Goal: Task Accomplishment & Management: Manage account settings

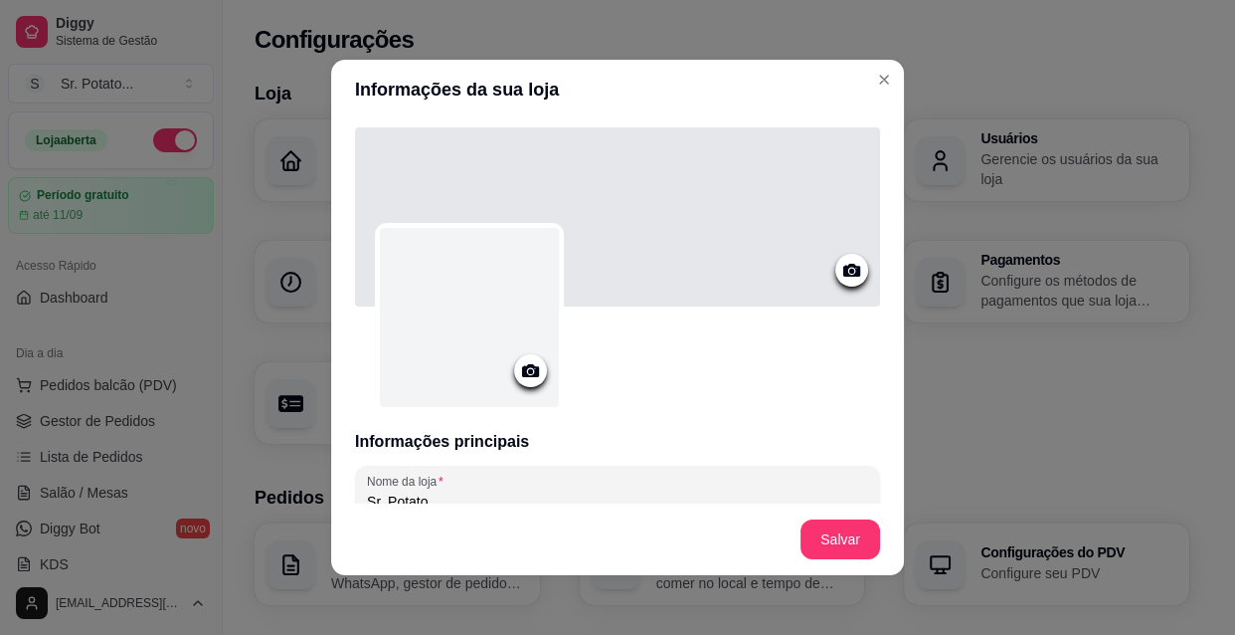
scroll to position [361, 0]
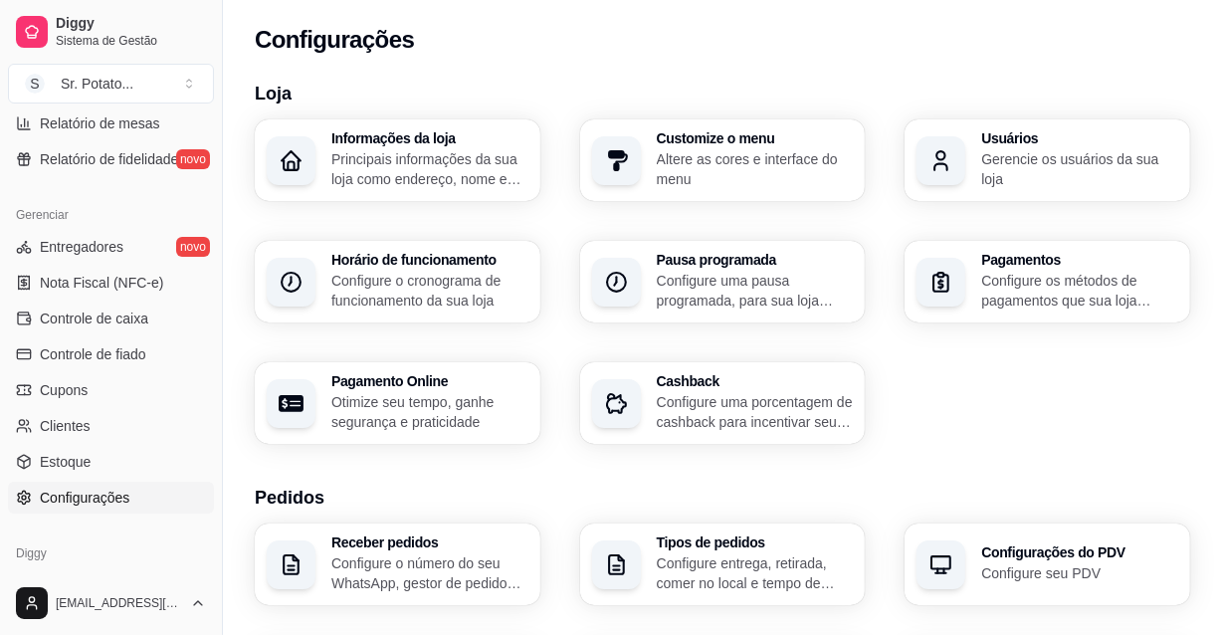
click at [995, 254] on h3 "Pagamentos" at bounding box center [1079, 260] width 197 height 14
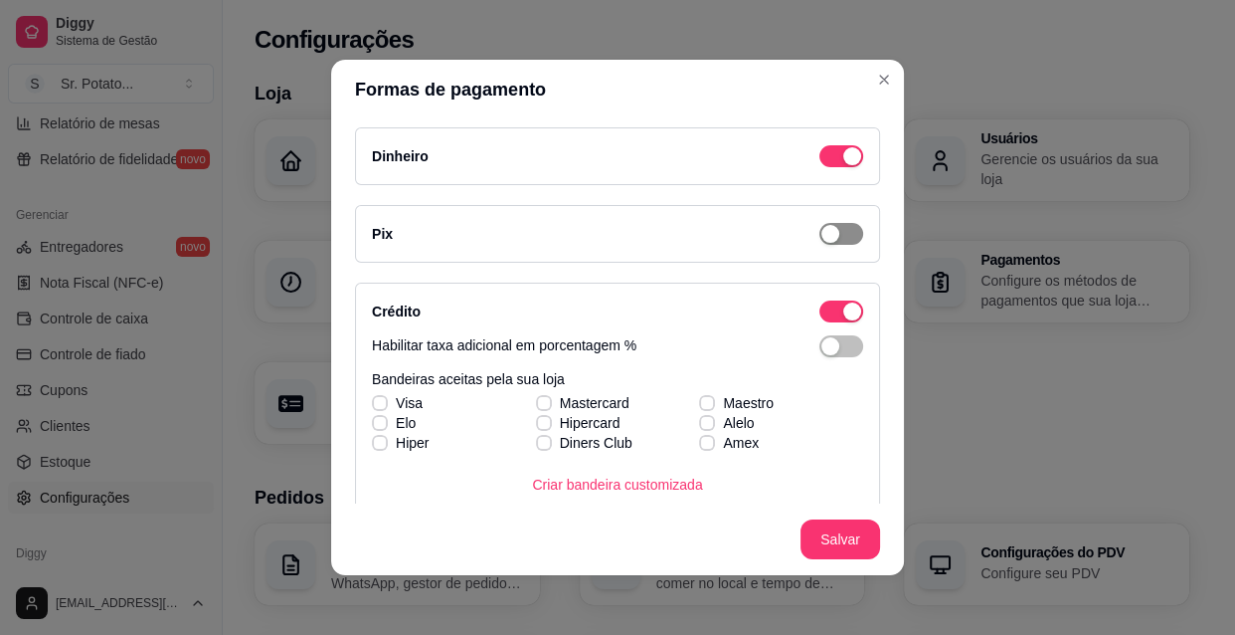
click at [844, 165] on div "button" at bounding box center [853, 156] width 18 height 18
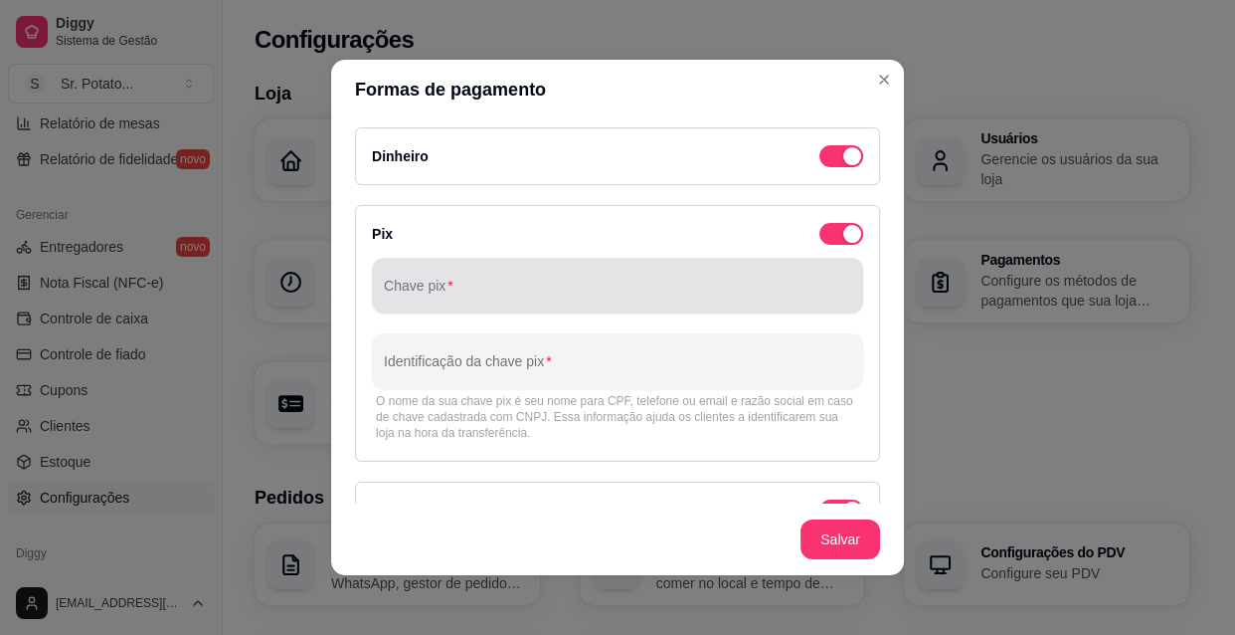
click at [520, 284] on input "Chave pix" at bounding box center [618, 293] width 468 height 20
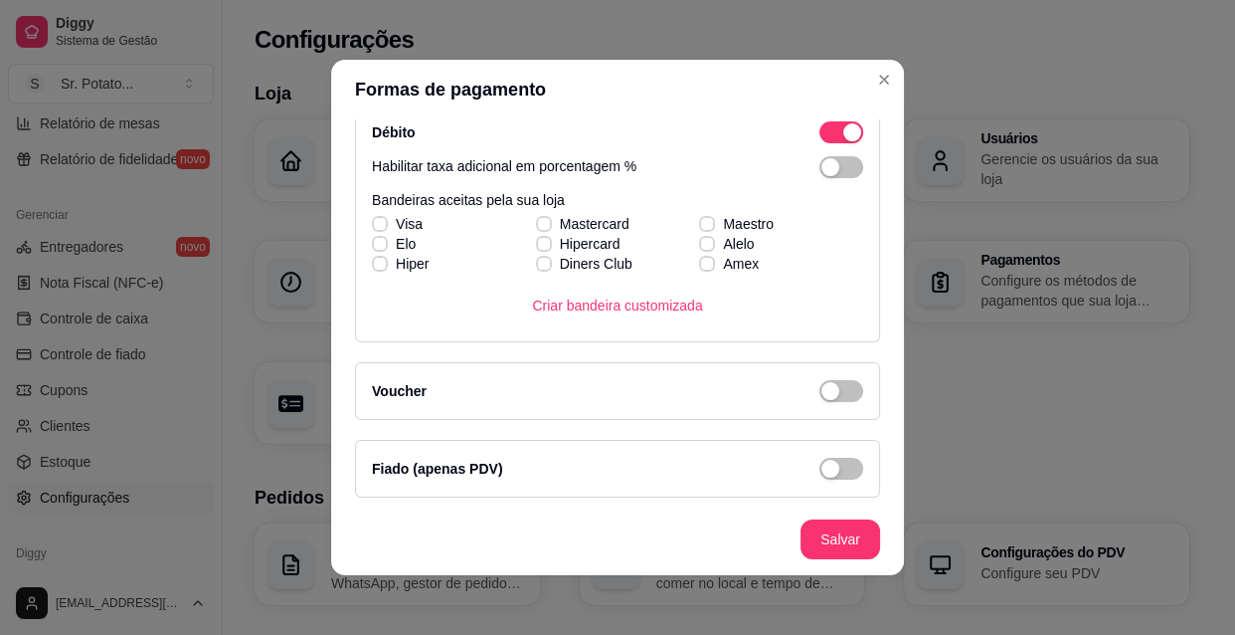
scroll to position [3, 0]
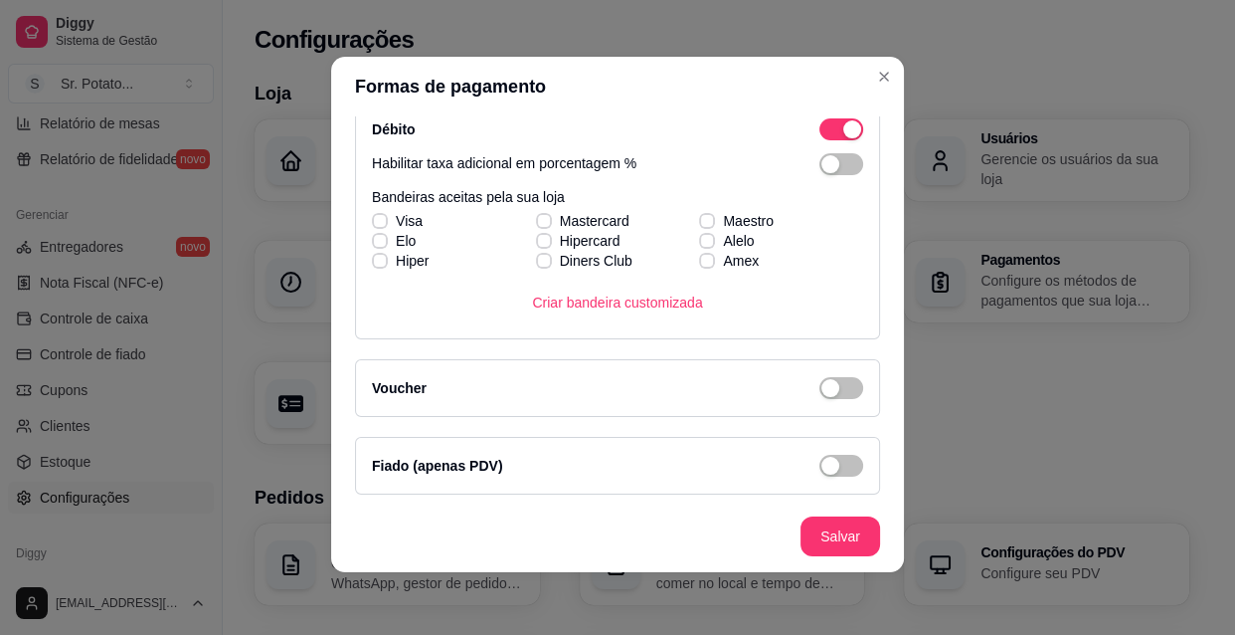
type input "[EMAIL_ADDRESS][DOMAIN_NAME]"
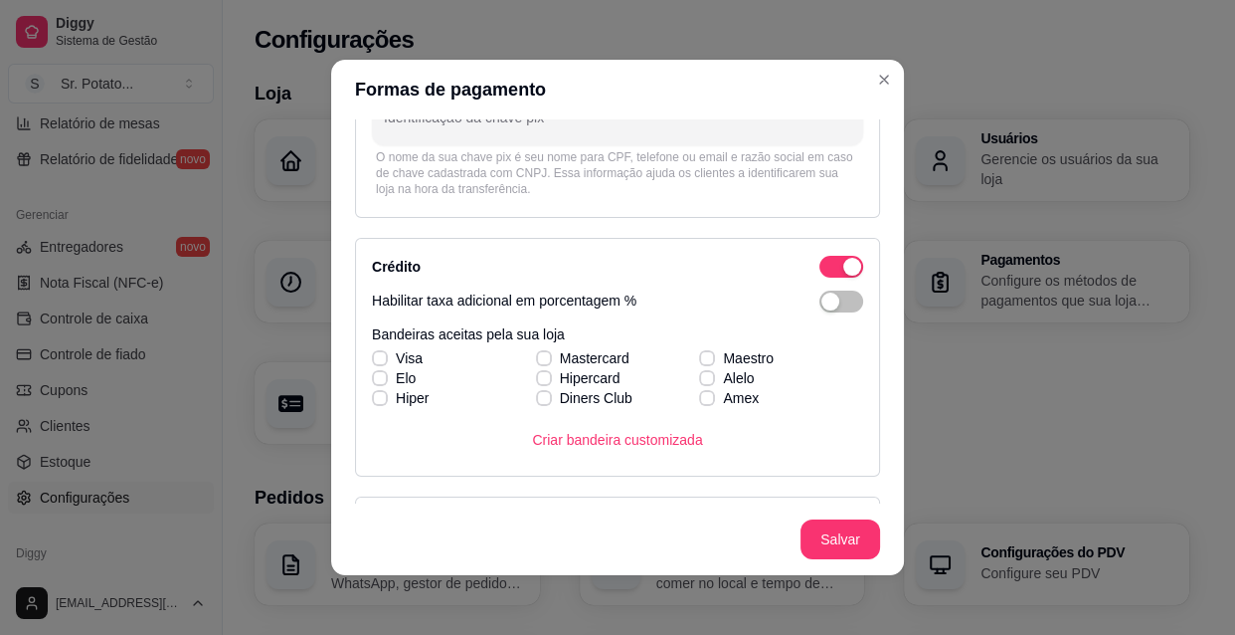
scroll to position [271, 0]
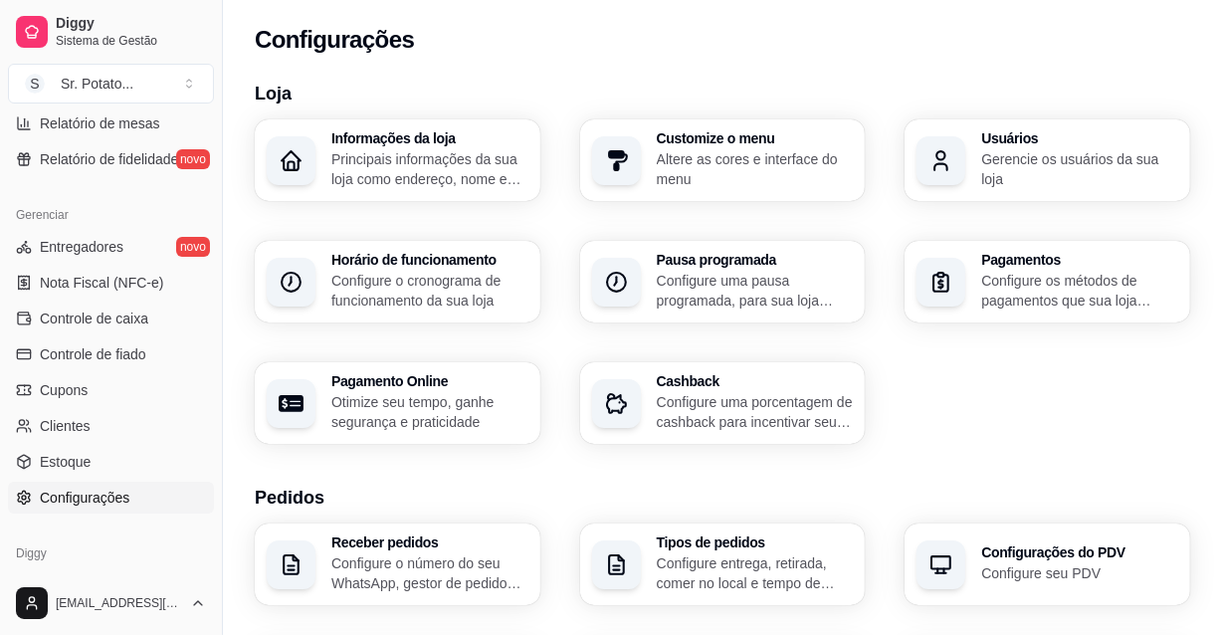
click at [483, 150] on p "Principais informações da sua loja como endereço, nome e mais" at bounding box center [429, 169] width 197 height 40
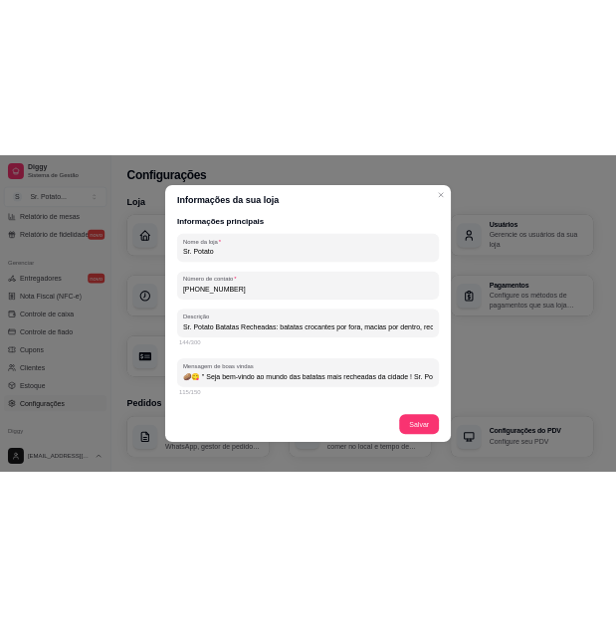
scroll to position [325, 0]
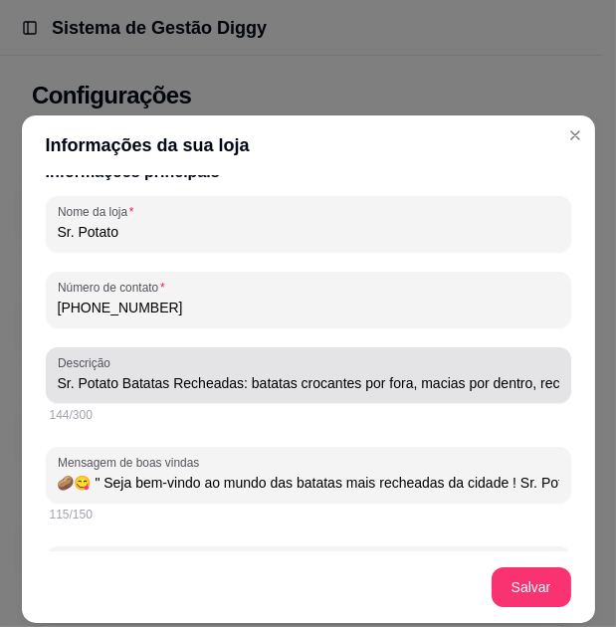
click at [545, 399] on div "Descrição Sr. Potato Batatas Recheadas: batatas crocantes por fora, macias por …" at bounding box center [308, 375] width 525 height 56
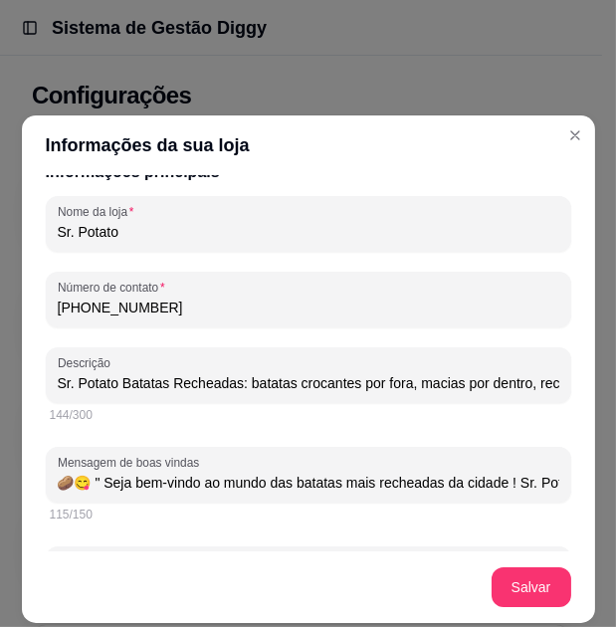
scroll to position [0, 393]
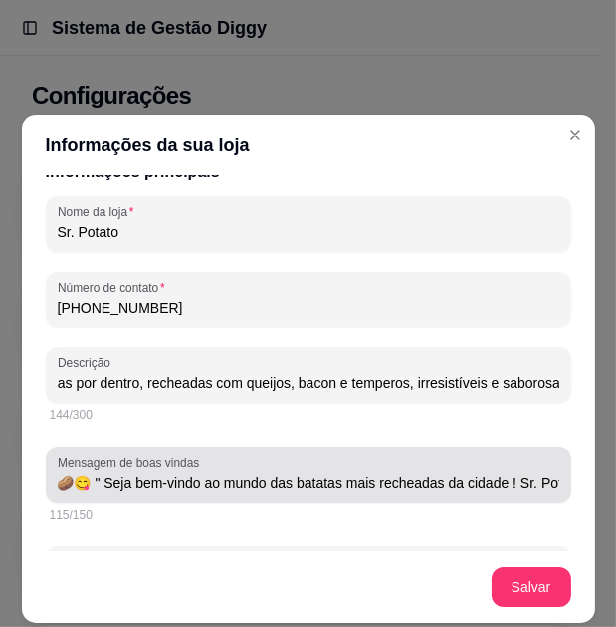
click at [540, 496] on div "Mensagem de boas vindas 🥔😋 " Seja bem-vindo ao mundo das batatas mais recheadas…" at bounding box center [308, 475] width 525 height 56
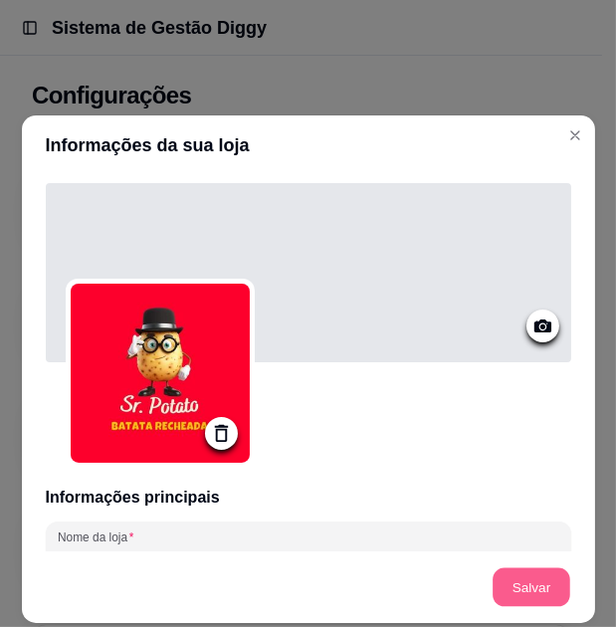
scroll to position [0, 0]
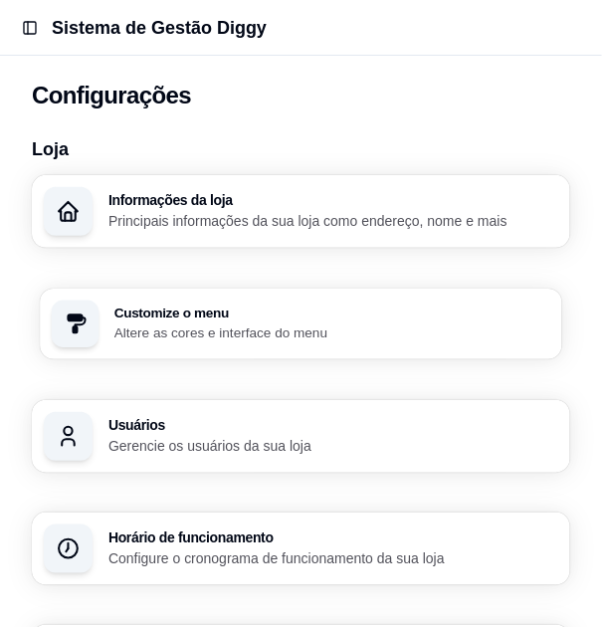
click at [249, 326] on p "Altere as cores e interface do menu" at bounding box center [332, 332] width 436 height 19
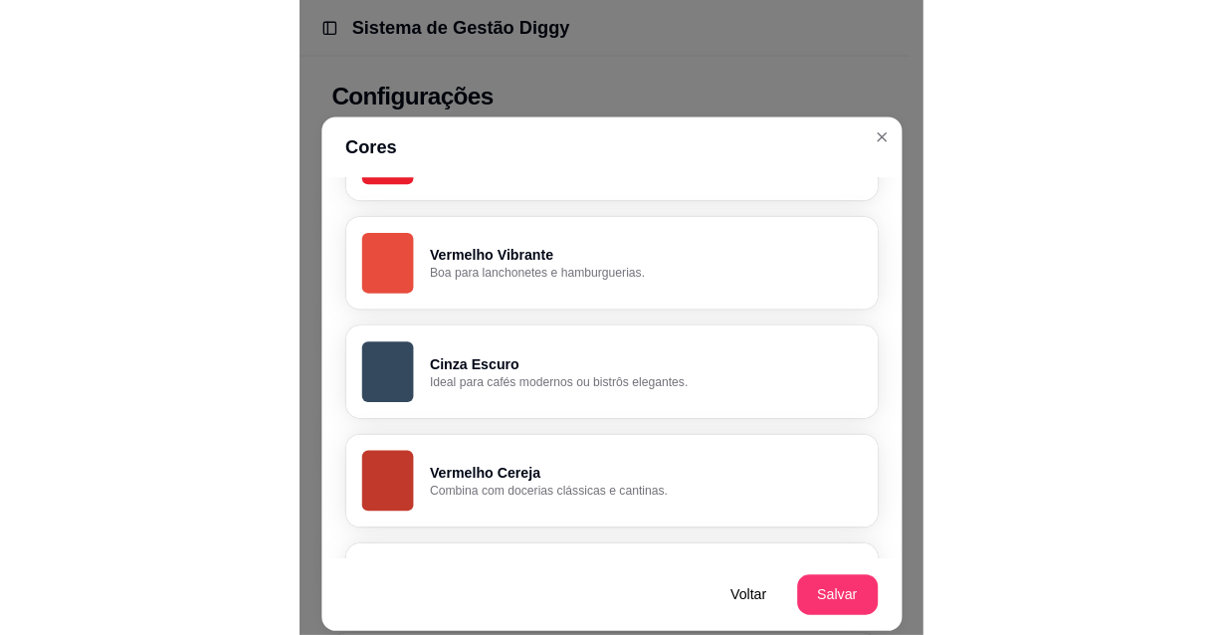
scroll to position [161, 0]
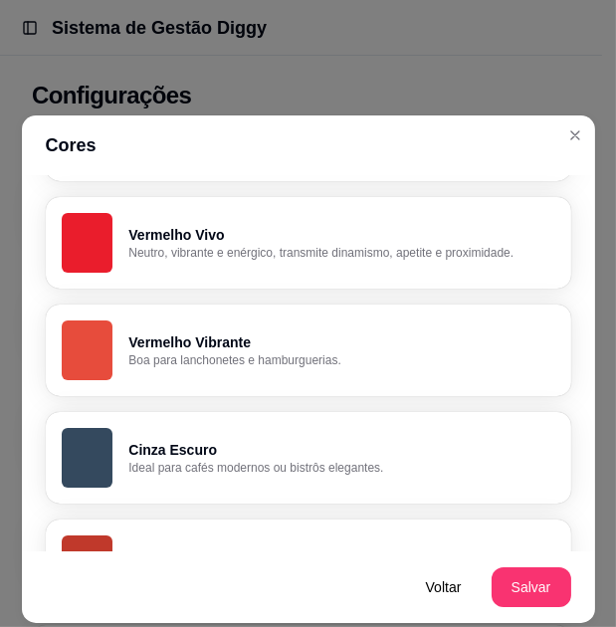
click at [103, 241] on div "button" at bounding box center [88, 243] width 52 height 60
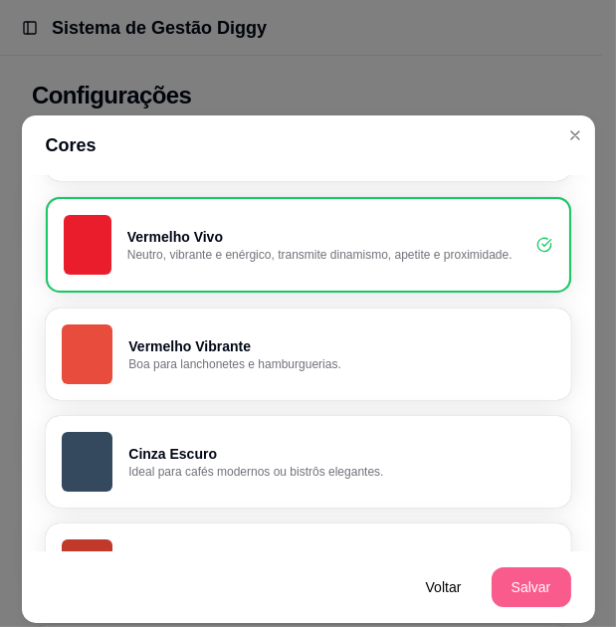
click at [524, 592] on button "Salvar" at bounding box center [531, 587] width 80 height 40
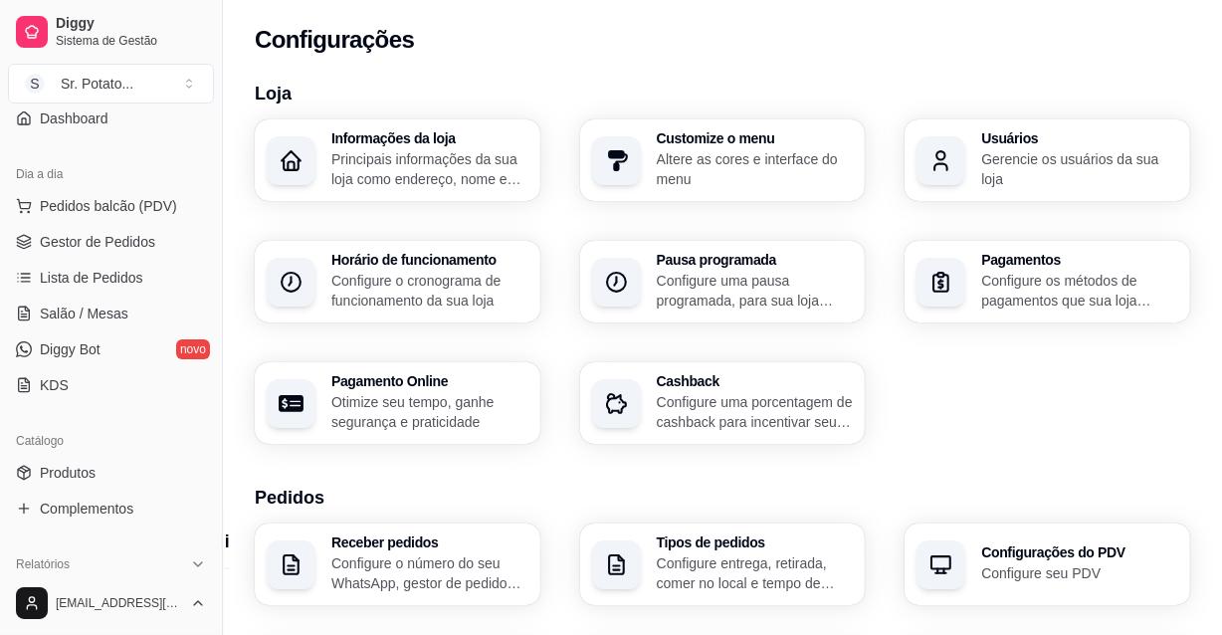
scroll to position [180, 0]
click at [70, 465] on span "Produtos" at bounding box center [68, 472] width 56 height 20
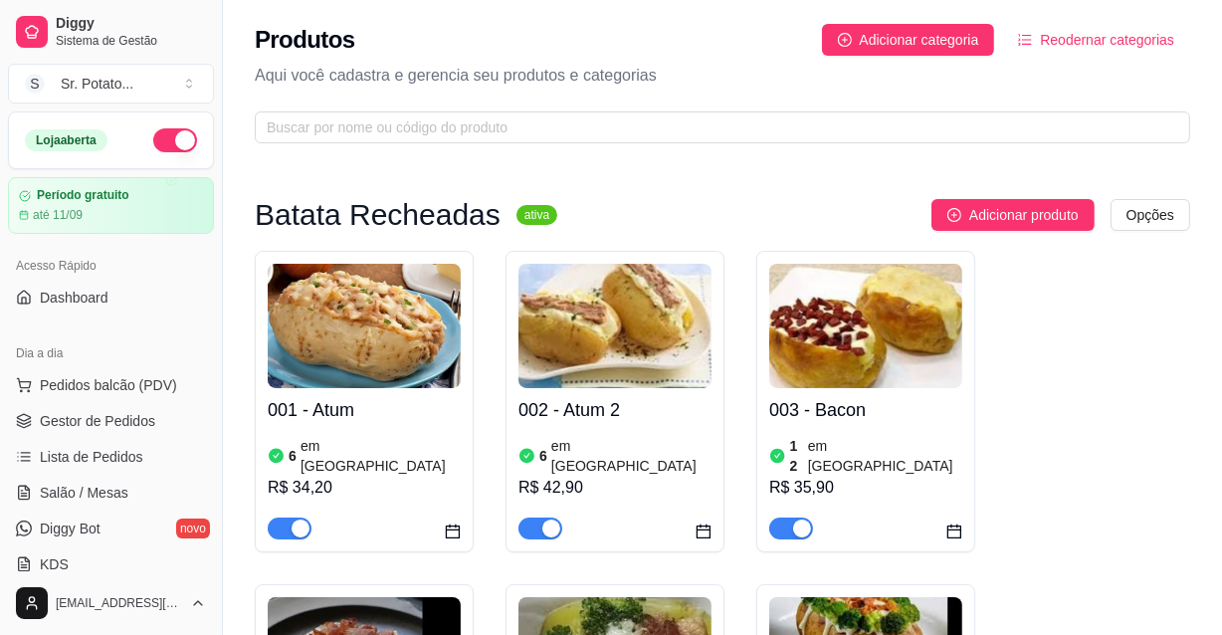
click at [413, 341] on img at bounding box center [364, 326] width 193 height 124
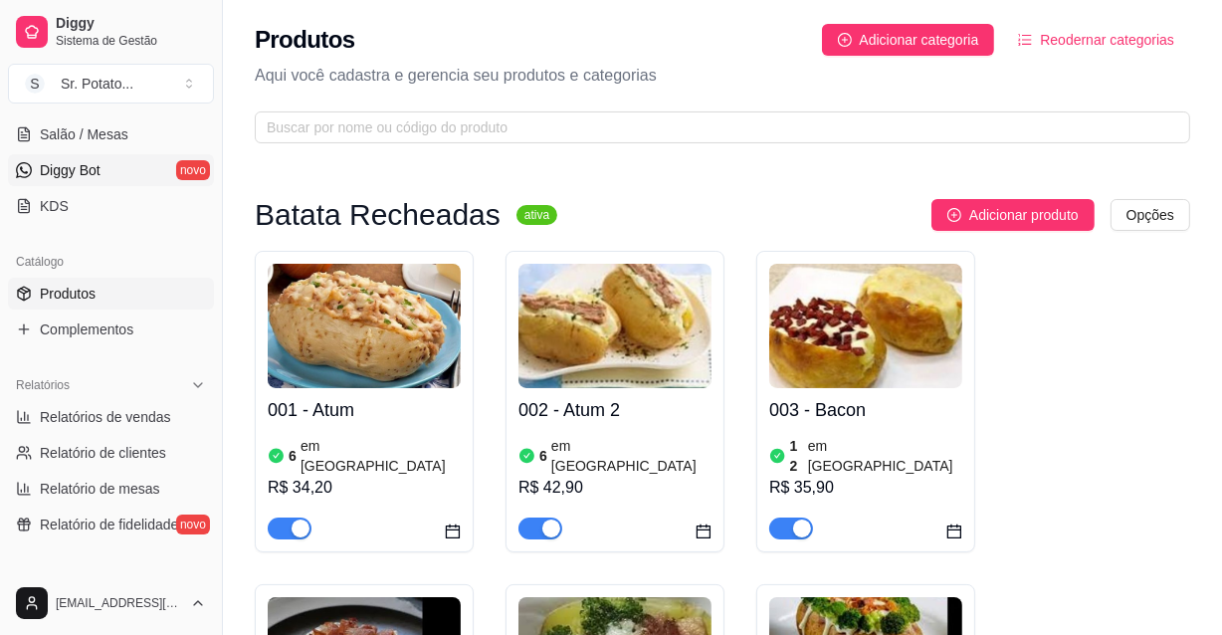
scroll to position [361, 0]
click at [94, 325] on span "Complementos" at bounding box center [87, 326] width 94 height 20
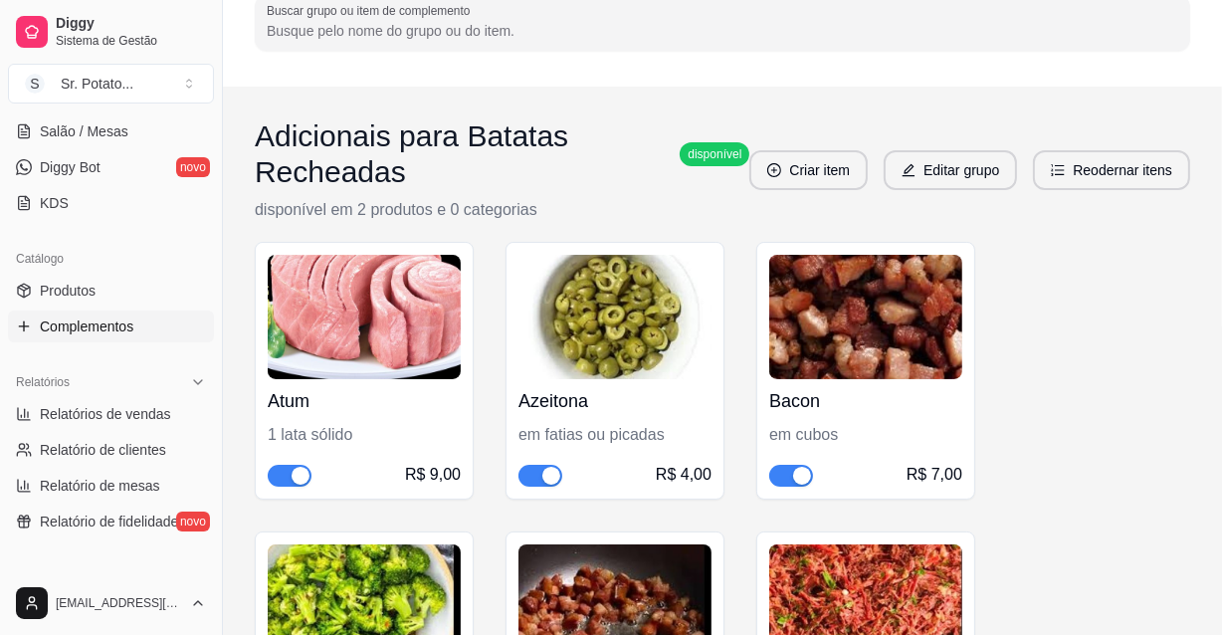
scroll to position [90, 0]
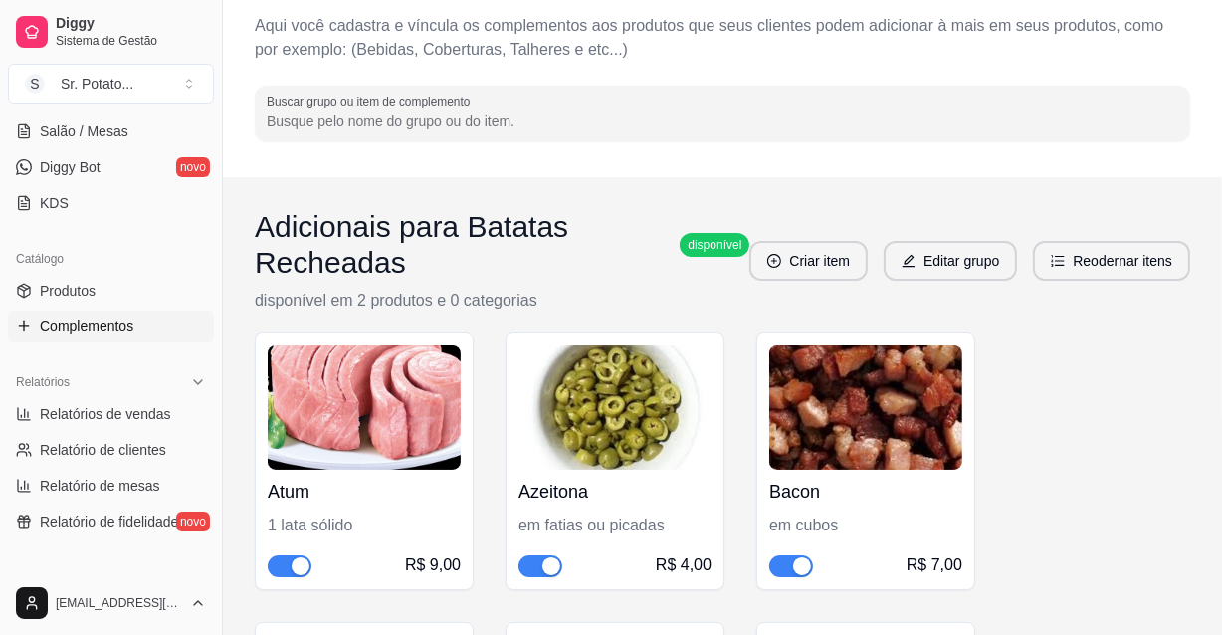
click at [655, 279] on h3 "Adicionais para Batatas Recheadas" at bounding box center [463, 245] width 417 height 72
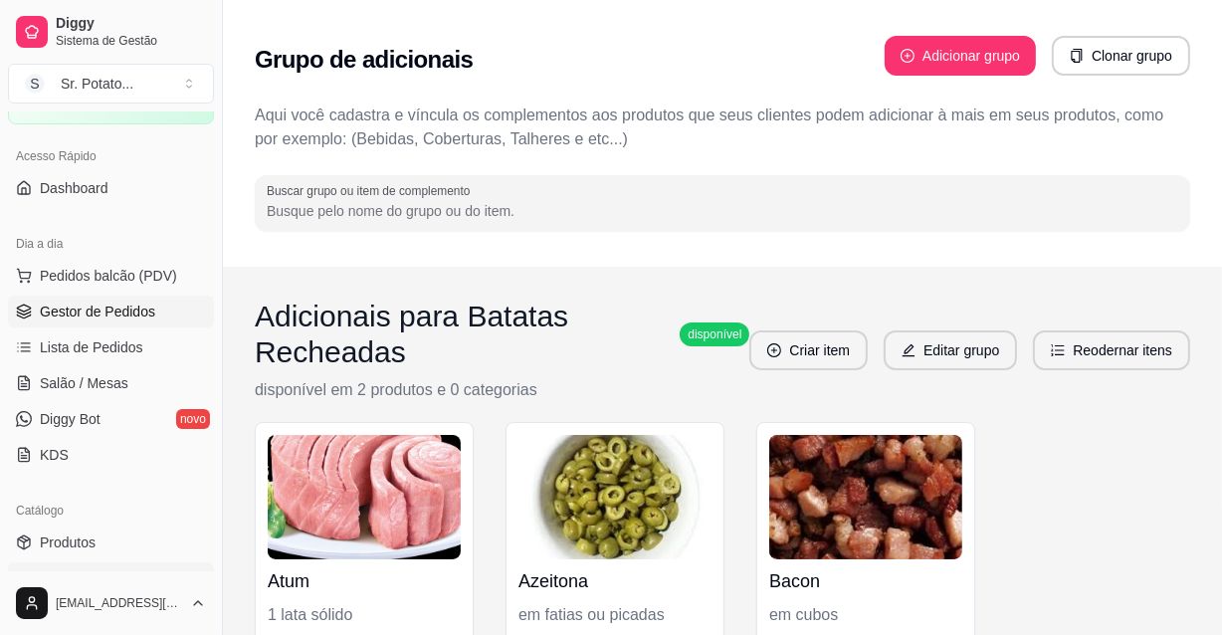
scroll to position [180, 0]
